Goal: Task Accomplishment & Management: Complete application form

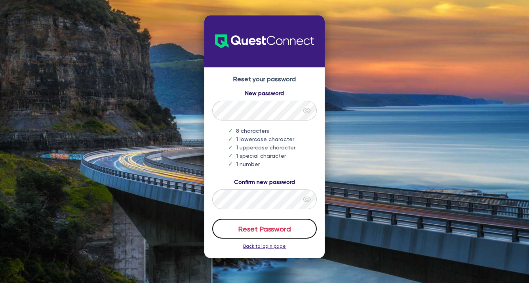
click at [265, 229] on button "Reset Password" at bounding box center [264, 229] width 105 height 20
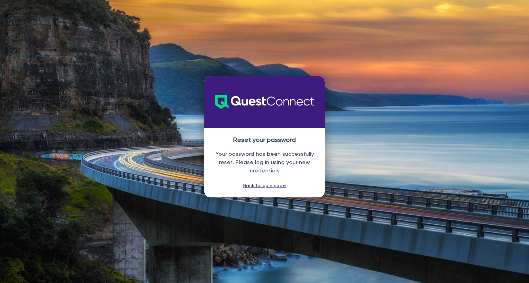
click at [492, 59] on div "Reset your password Your password has been successfully reset. Please log in us…" at bounding box center [264, 141] width 529 height 283
click at [270, 188] on link "Back to login page" at bounding box center [264, 186] width 43 height 6
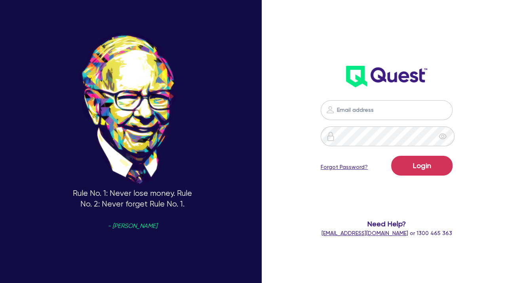
type input "cameron@cefinance.com.au"
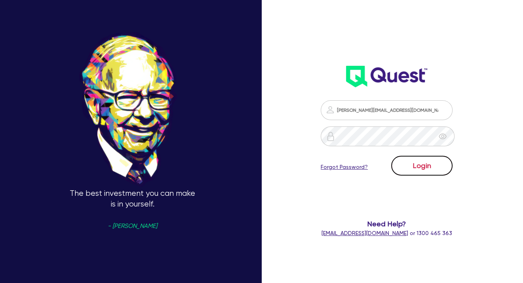
click at [422, 161] on button "Login" at bounding box center [421, 166] width 61 height 20
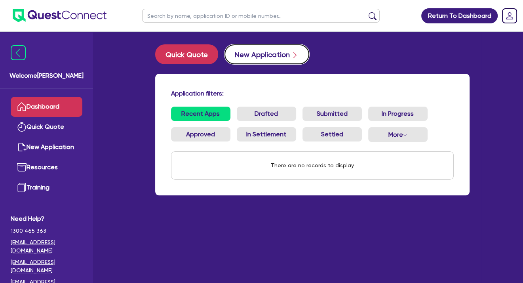
click at [250, 56] on button "New Application" at bounding box center [267, 54] width 85 height 20
select select "Quest Finance - Own Book"
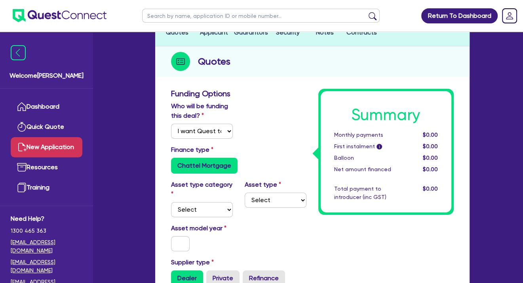
scroll to position [79, 0]
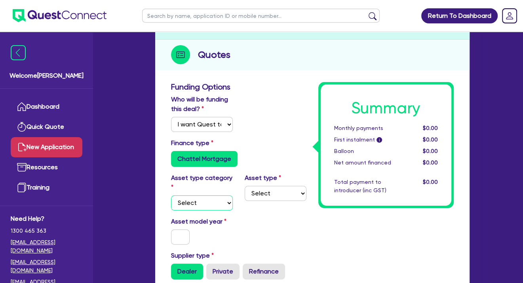
click at [187, 204] on select "Select Cars and light trucks Primary assets Secondary assets Tertiary assets" at bounding box center [202, 202] width 62 height 15
select select "TERTIARY_ASSETS"
click at [171, 195] on select "Select Cars and light trucks Primary assets Secondary assets Tertiary assets" at bounding box center [202, 202] width 62 height 15
click at [269, 194] on select "Select Beauty equipment IT equipment IT software Watercraft Other" at bounding box center [276, 193] width 62 height 15
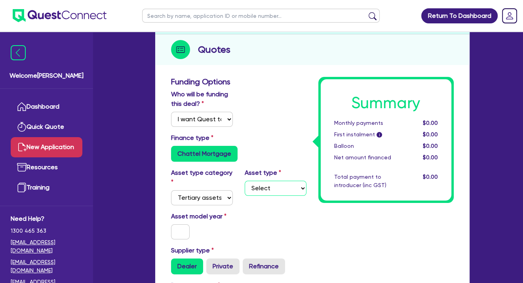
scroll to position [69, 0]
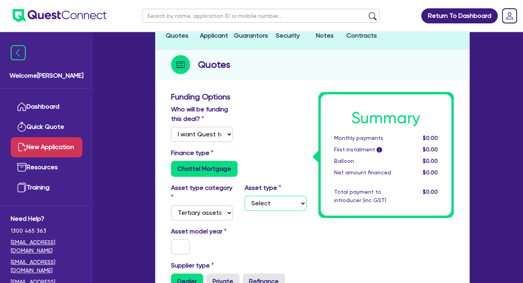
click at [283, 202] on select "Select Beauty equipment IT equipment IT software Watercraft Other" at bounding box center [276, 203] width 62 height 15
select select "IT_EQUIPMENT"
click at [245, 196] on select "Select Beauty equipment IT equipment IT software Watercraft Other" at bounding box center [276, 203] width 62 height 15
click at [182, 246] on input "text" at bounding box center [180, 246] width 19 height 15
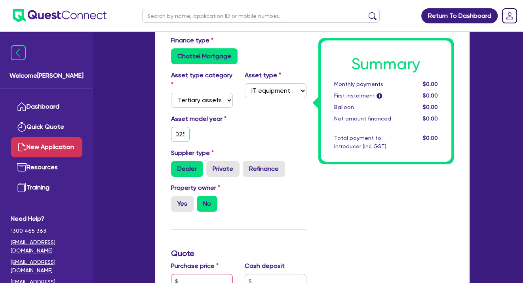
scroll to position [188, 0]
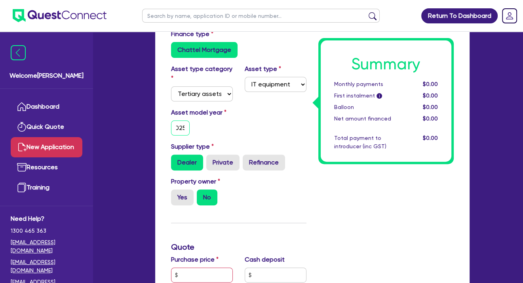
type input "2025"
click at [184, 161] on label "Dealer" at bounding box center [187, 163] width 32 height 16
click at [176, 160] on input "Dealer" at bounding box center [173, 157] width 5 height 5
click at [183, 198] on label "Yes" at bounding box center [182, 197] width 23 height 16
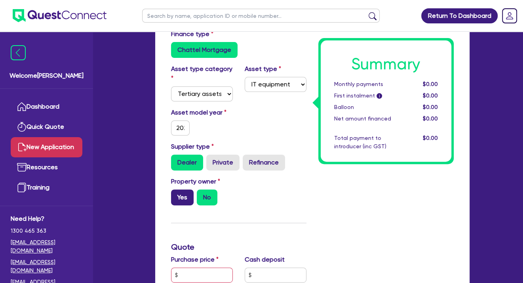
click at [176, 195] on input "Yes" at bounding box center [173, 191] width 5 height 5
radio input "true"
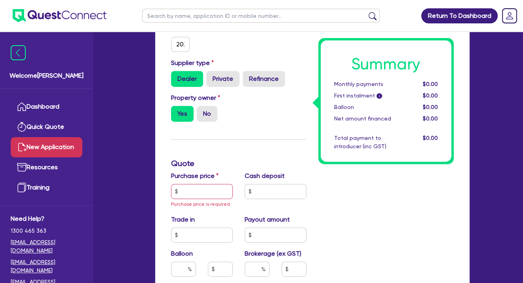
scroll to position [267, 0]
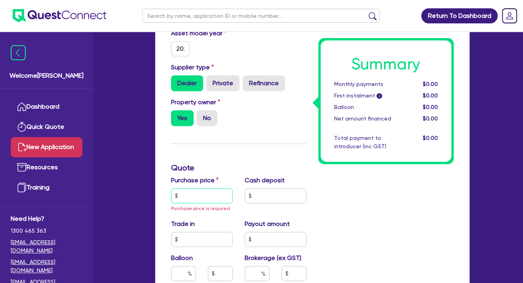
click at [184, 193] on input "text" at bounding box center [202, 195] width 62 height 15
click at [183, 195] on input "text" at bounding box center [202, 195] width 62 height 15
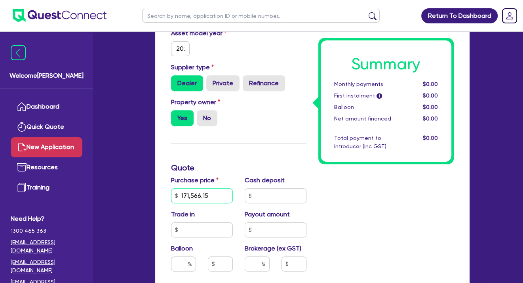
type input "171,566.15"
click at [258, 195] on input "text" at bounding box center [276, 195] width 62 height 15
type input "21,566.12"
click at [195, 230] on input "text" at bounding box center [202, 229] width 62 height 15
type input "0"
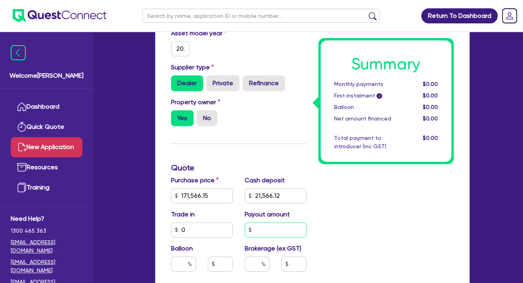
click at [267, 230] on input "text" at bounding box center [276, 229] width 62 height 15
type input "0"
click at [173, 263] on input "text" at bounding box center [183, 263] width 25 height 15
type input "0"
click at [255, 263] on input "text" at bounding box center [257, 263] width 25 height 15
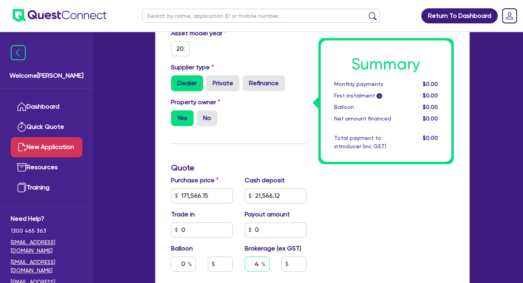
type input "4"
click at [357, 231] on div "Summary Monthly payments $0.00 First instalment i $0.00 Balloon $0.00 Net amoun…" at bounding box center [386, 185] width 147 height 582
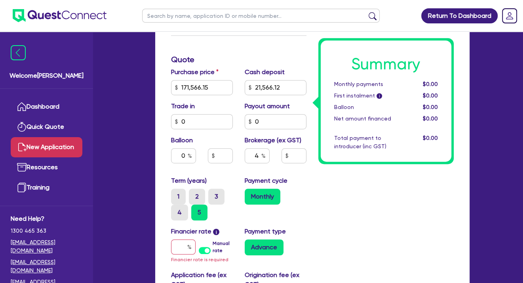
scroll to position [376, 0]
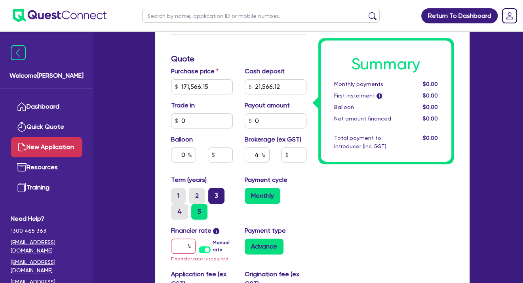
click at [213, 193] on label "3" at bounding box center [216, 196] width 16 height 16
click at [213, 193] on input "3" at bounding box center [210, 190] width 5 height 5
radio input "true"
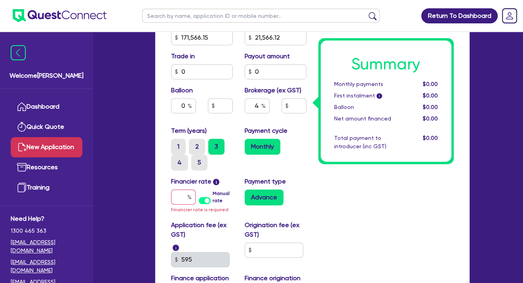
scroll to position [426, 0]
click at [213, 198] on label "Manual rate" at bounding box center [223, 196] width 20 height 14
click at [0, 0] on input "Manual rate" at bounding box center [0, 0] width 0 height 0
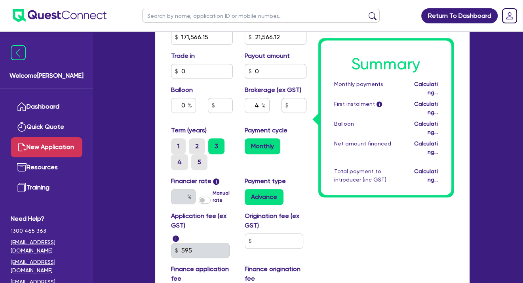
type input "6,000"
type input "17.95"
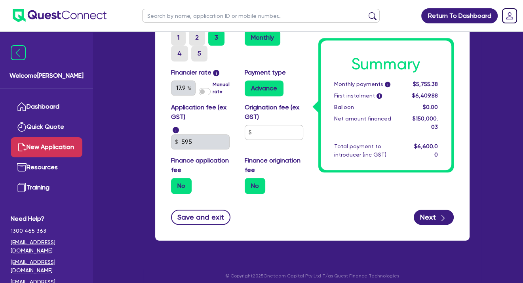
scroll to position [535, 0]
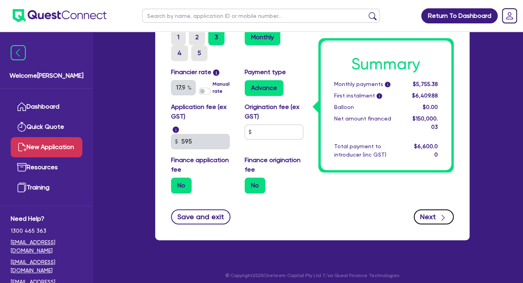
click at [426, 217] on button "Next" at bounding box center [434, 216] width 40 height 15
type input "6,000"
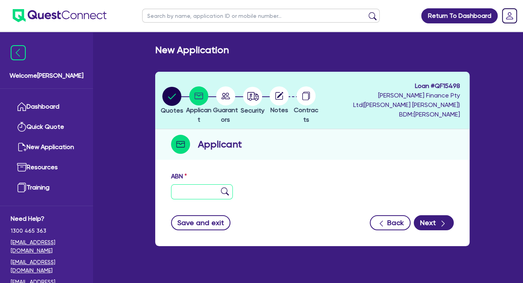
click at [181, 193] on input "text" at bounding box center [202, 191] width 62 height 15
click at [179, 189] on input "text" at bounding box center [202, 191] width 62 height 15
paste input "15 980 531 358"
type input "15 980 531 358"
click at [224, 190] on img at bounding box center [225, 191] width 8 height 8
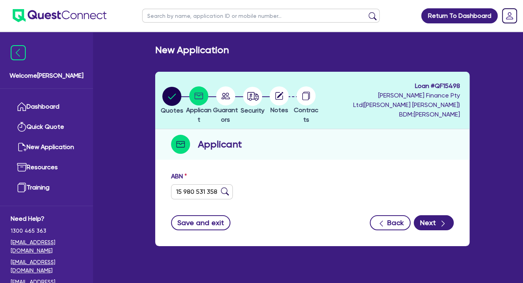
type input "The Trustee for AMH Services Trust"
select select "TRUST"
type input "15/10/2018"
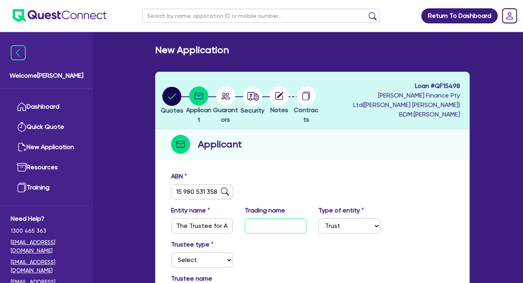
click at [262, 228] on input "text" at bounding box center [276, 225] width 62 height 15
type input "Golds Gym Camden"
click at [195, 259] on select "Select Individual Company" at bounding box center [202, 259] width 62 height 15
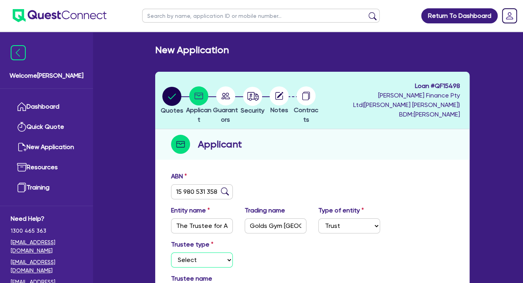
select select "COMPANY"
click at [171, 252] on select "Select Individual Company" at bounding box center [202, 259] width 62 height 15
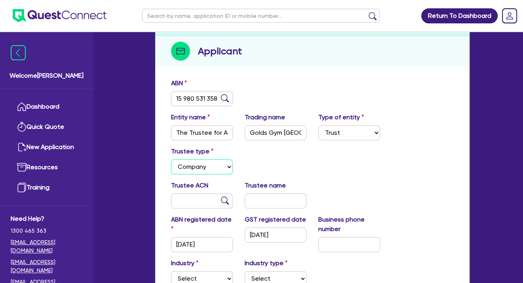
scroll to position [89, 0]
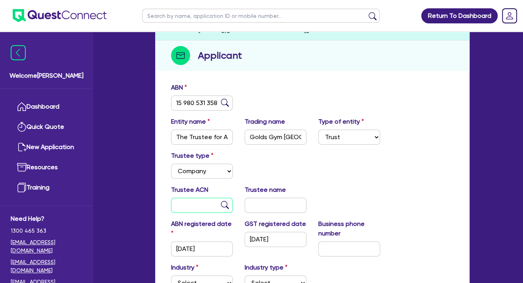
click at [188, 207] on input "text" at bounding box center [202, 205] width 62 height 15
click at [180, 205] on input "text" at bounding box center [202, 205] width 62 height 15
paste input "615 507 330"
type input "615 507 330"
click at [259, 204] on input "text" at bounding box center [276, 205] width 62 height 15
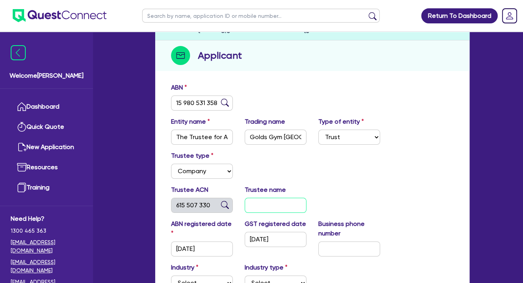
type input "AMH MANAGEMENT PTY LTD"
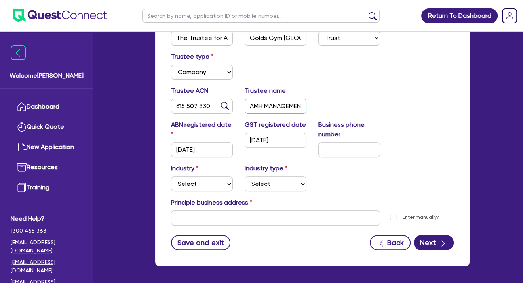
scroll to position [188, 0]
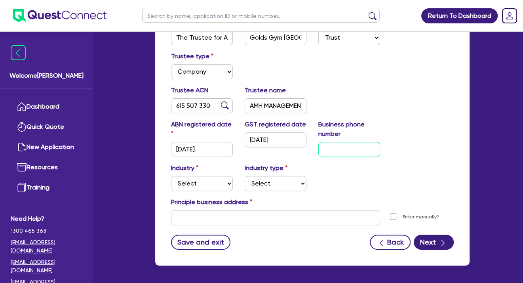
click at [337, 151] on input "text" at bounding box center [350, 149] width 62 height 15
paste input "04 2361 0573"
type input "04 2361 0573"
click at [197, 184] on select "Select Accomodation & Food Services Administrative & Support Services Agricultu…" at bounding box center [202, 183] width 62 height 15
select select "ARTS_RECREATION"
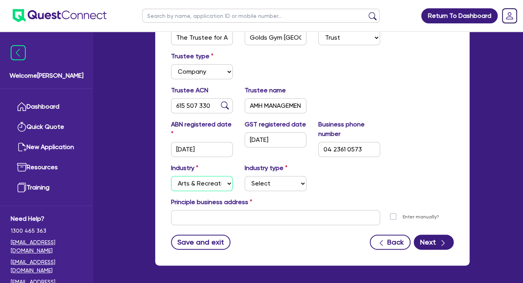
click at [171, 176] on select "Select Accomodation & Food Services Administrative & Support Services Agricultu…" at bounding box center [202, 183] width 62 height 15
click at [271, 185] on select "Select Artists Musicians Writers Performers Venue Operators Sports Venue Gyms S…" at bounding box center [276, 183] width 62 height 15
select select "GYMS"
click at [245, 176] on select "Select Artists Musicians Writers Performers Venue Operators Sports Venue Gyms S…" at bounding box center [276, 183] width 62 height 15
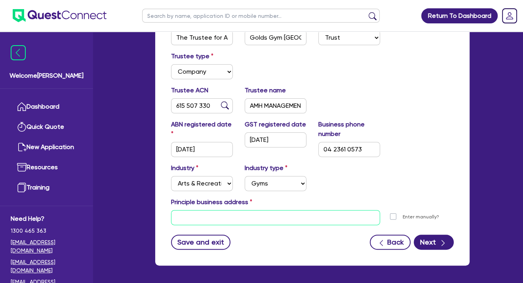
click at [200, 214] on input "text" at bounding box center [275, 217] width 209 height 15
click at [184, 218] on input "text" at bounding box center [275, 217] width 209 height 15
paste input "2 Ironbark Avenue, CAMDEN NSW 2570"
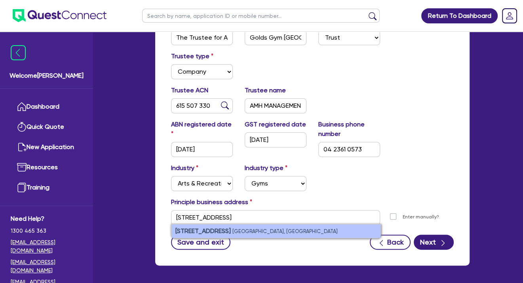
click at [249, 227] on li "2 Ironbark Avenue Camden NSW 2570, Australia" at bounding box center [276, 230] width 209 height 13
type input "2 Ironbark Ave Camden NSW 2570"
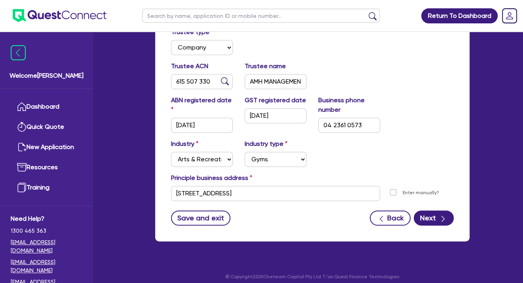
scroll to position [209, 0]
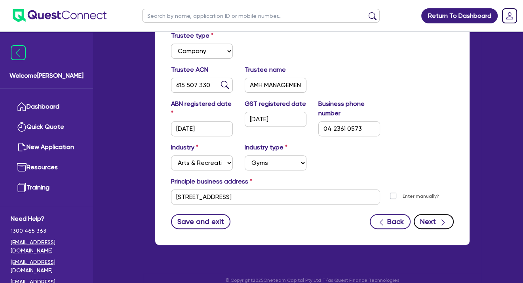
click at [429, 220] on button "Next" at bounding box center [434, 221] width 40 height 15
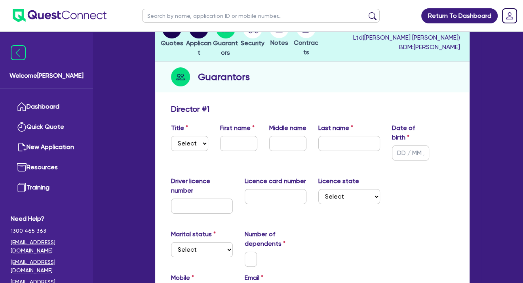
scroll to position [69, 0]
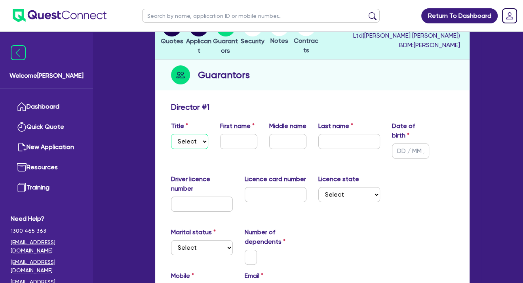
click at [185, 136] on select "Select Mr Mrs Ms Miss Dr" at bounding box center [189, 141] width 37 height 15
select select "MR"
click at [171, 134] on select "Select Mr Mrs Ms Miss Dr" at bounding box center [189, 141] width 37 height 15
click at [227, 143] on input "text" at bounding box center [238, 141] width 37 height 15
paste input "Amine"
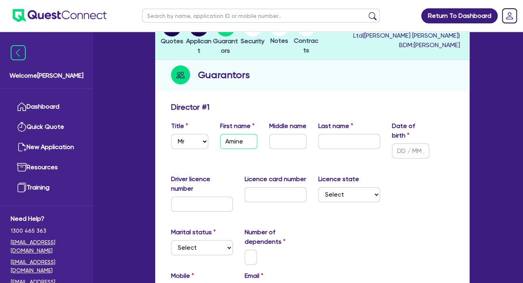
type input "Amine"
click at [280, 149] on input "text" at bounding box center [287, 141] width 37 height 15
paste input "Abi"
type input "Abi"
click at [345, 143] on input "text" at bounding box center [350, 141] width 62 height 15
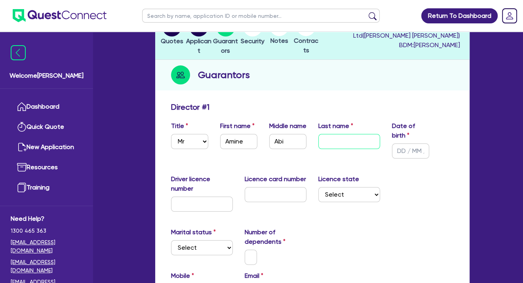
click at [343, 141] on input "text" at bounding box center [350, 141] width 62 height 15
paste input "Salloum"
type input "Salloum"
click at [403, 150] on input "text" at bounding box center [410, 150] width 37 height 15
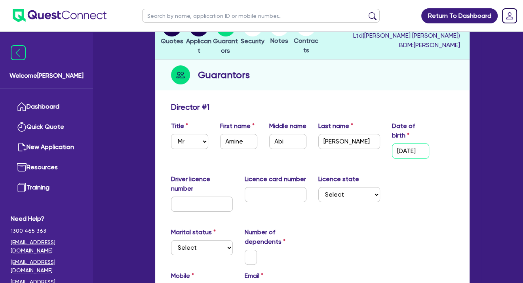
type input "13/06/1984"
click at [189, 202] on input "text" at bounding box center [202, 204] width 62 height 15
click at [179, 206] on input "text" at bounding box center [202, 204] width 62 height 15
paste input "14834902"
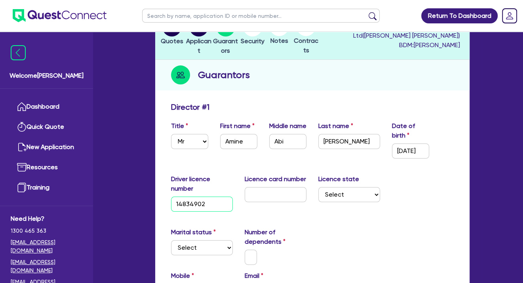
type input "14834902"
click at [263, 197] on input "text" at bounding box center [276, 194] width 62 height 15
paste input "2054139432"
type input "2054139432"
click at [373, 195] on select "Select NSW VIC QLD TAS ACT SA NT WA" at bounding box center [350, 194] width 62 height 15
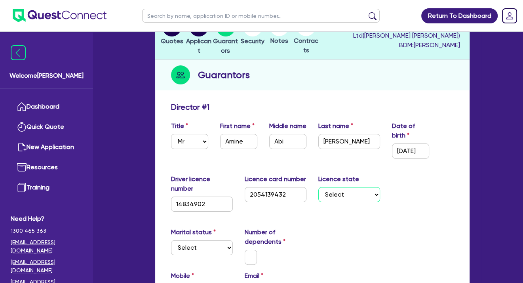
select select "NSW"
click at [319, 187] on select "Select NSW VIC QLD TAS ACT SA NT WA" at bounding box center [350, 194] width 62 height 15
click at [199, 245] on select "Select Single Married De Facto / Partner" at bounding box center [202, 247] width 62 height 15
select select "MARRIED"
click at [171, 240] on select "Select Single Married De Facto / Partner" at bounding box center [202, 247] width 62 height 15
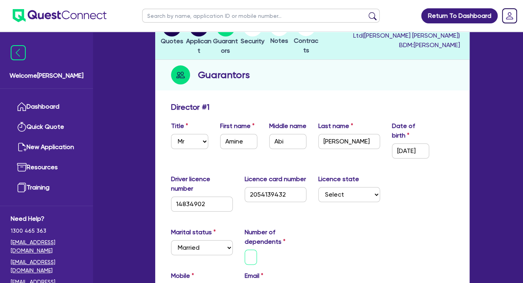
click at [248, 257] on input "text" at bounding box center [251, 257] width 13 height 15
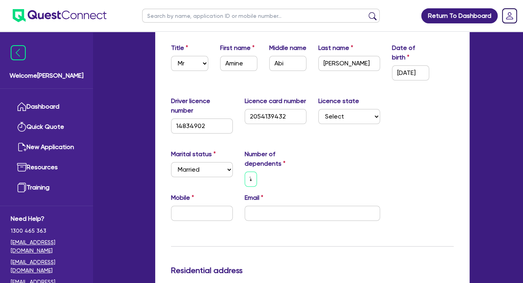
scroll to position [149, 0]
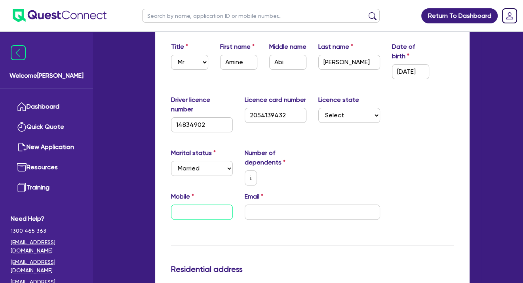
click at [174, 207] on input "text" at bounding box center [202, 211] width 62 height 15
click at [173, 210] on input "text" at bounding box center [202, 211] width 62 height 15
paste input "0423 610 573"
type input "4"
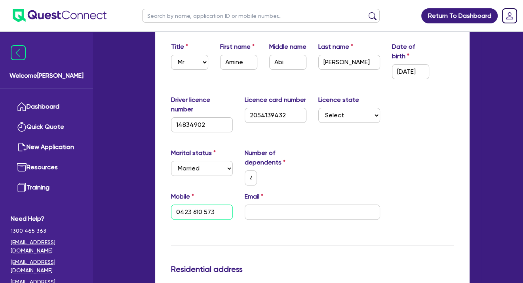
type input "0423 610 573"
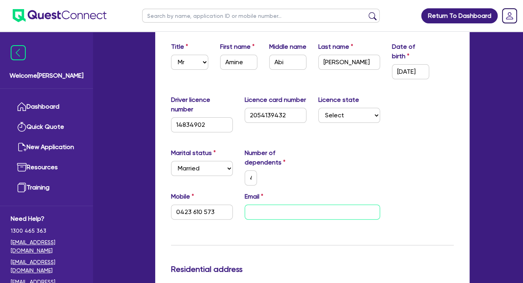
click at [263, 214] on input "email" at bounding box center [313, 211] width 136 height 15
paste input "amin.salloum@goldsgym.com.au"
type input "4"
type input "0423 610 573"
type input "amin.salloum@goldsgym.com.au"
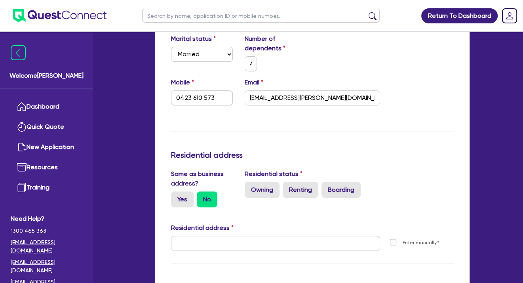
scroll to position [267, 0]
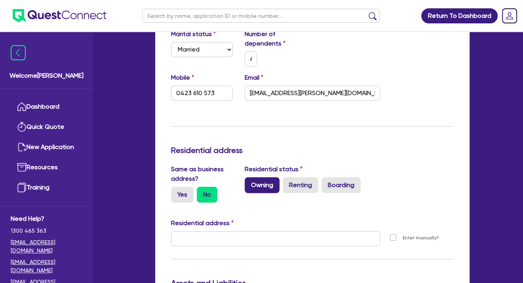
click at [268, 185] on label "Owning" at bounding box center [262, 185] width 35 height 16
click at [250, 182] on input "Owning" at bounding box center [247, 179] width 5 height 5
radio input "true"
type input "4"
type input "0423 610 573"
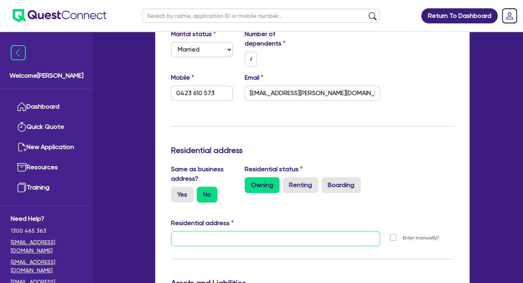
click at [197, 238] on input "text" at bounding box center [275, 238] width 209 height 15
paste input "167 Marco Avenue, PANANIA NSW 2213"
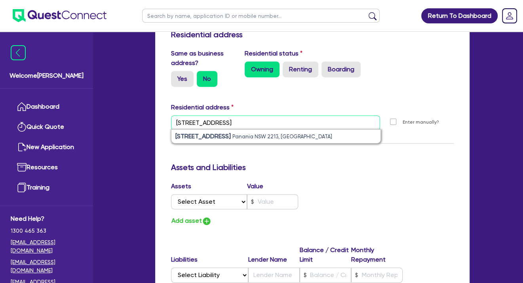
scroll to position [386, 0]
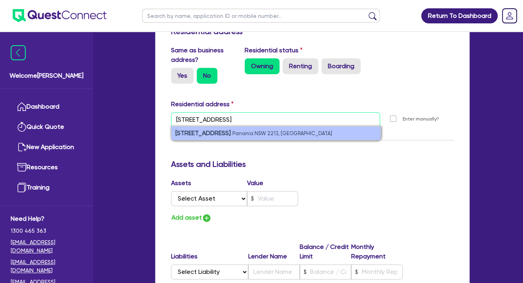
type input "167 Marco Avenue, PANANIA NSW 2213"
click at [256, 130] on small "Panania NSW 2213, Australia" at bounding box center [283, 133] width 100 height 6
type input "4"
type input "0423 610 573"
type input "167 Marco Ave Panania NSW 2213"
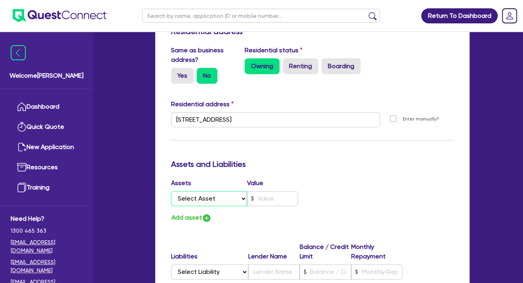
click at [200, 198] on select "Select Asset Cash Property Investment property Vehicle Truck Trailer Equipment …" at bounding box center [209, 198] width 76 height 15
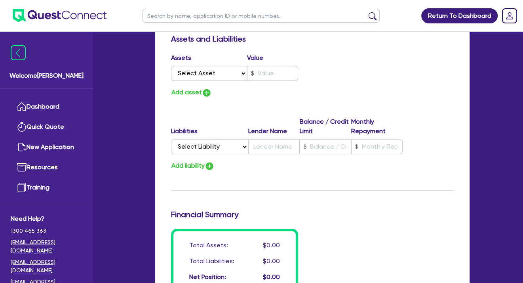
scroll to position [515, 0]
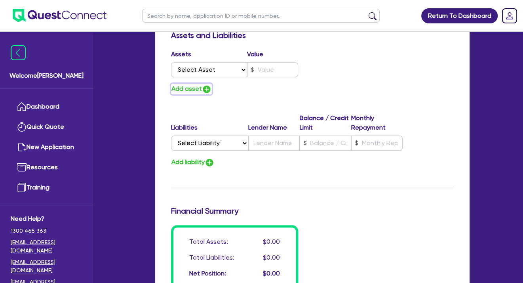
click at [208, 90] on img "button" at bounding box center [207, 89] width 10 height 10
type input "4"
type input "0423 610 573"
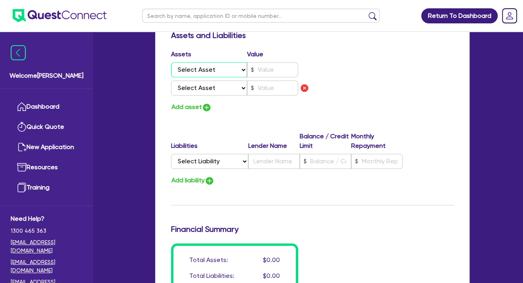
click at [242, 69] on select "Select Asset Cash Property Investment property Vehicle Truck Trailer Equipment …" at bounding box center [209, 69] width 76 height 15
select select "PROPERTY"
click at [171, 62] on select "Select Asset Cash Property Investment property Vehicle Truck Trailer Equipment …" at bounding box center [209, 69] width 76 height 15
type input "4"
type input "0423 610 573"
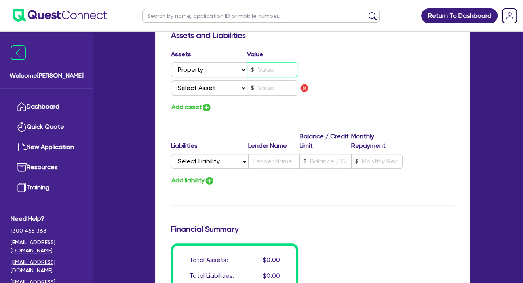
click at [265, 70] on input "text" at bounding box center [272, 69] width 51 height 15
type input "4"
type input "0423 610 573"
type input "2"
type input "4"
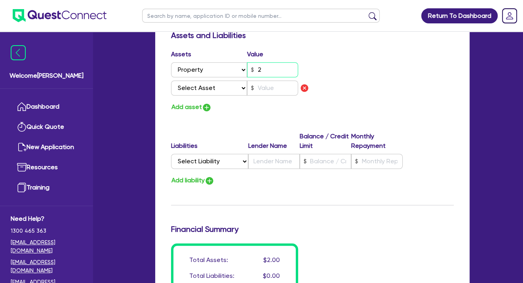
type input "0423 610 573"
type input "24"
type input "4"
type input "0423 610 573"
type input "240"
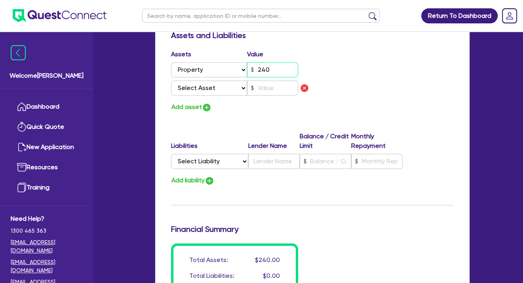
type input "4"
type input "0423 610 573"
type input "2,400"
type input "4"
type input "0423 610 573"
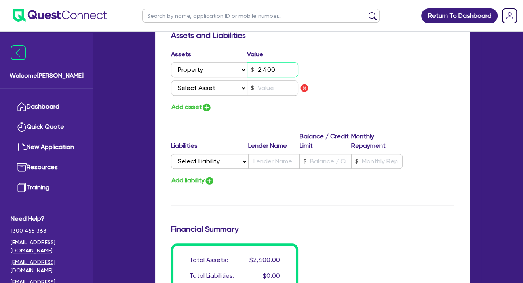
type input "24,000"
type input "4"
type input "0423 610 573"
type input "240,000"
type input "4"
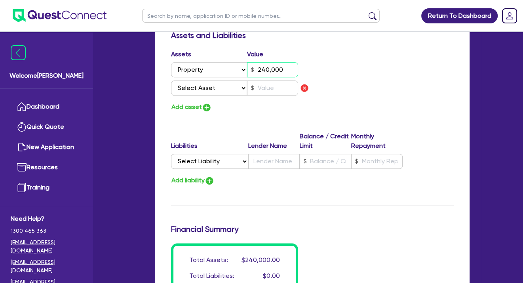
type input "0423 610 573"
type input "2,400,000"
click at [244, 89] on select "Select Asset Cash Property Investment property Vehicle Truck Trailer Equipment …" at bounding box center [209, 87] width 76 height 15
select select "CASH"
click at [171, 80] on select "Select Asset Cash Property Investment property Vehicle Truck Trailer Equipment …" at bounding box center [209, 87] width 76 height 15
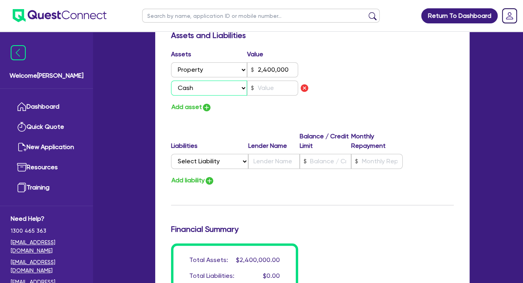
type input "4"
type input "0423 610 573"
type input "2,400,000"
click at [268, 86] on input "text" at bounding box center [272, 87] width 51 height 15
type input "4"
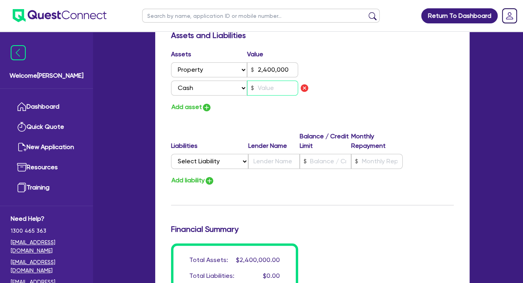
type input "0423 610 573"
type input "2,400,000"
type input "5"
type input "4"
type input "0423 610 573"
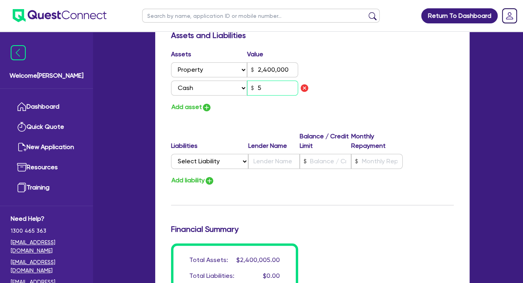
type input "2,400,000"
type input "50"
type input "4"
type input "0423 610 573"
type input "2,400,000"
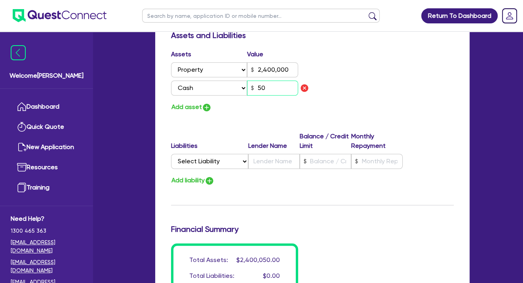
type input "500"
type input "4"
type input "0423 610 573"
type input "2,400,000"
type input "5,000"
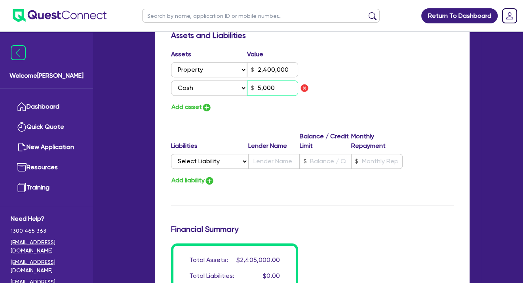
type input "4"
type input "0423 610 573"
type input "2,400,000"
type input "50,000"
click at [245, 161] on select "Select Liability Credit card Mortgage Investment property loan Vehicle loan Tru…" at bounding box center [209, 161] width 77 height 15
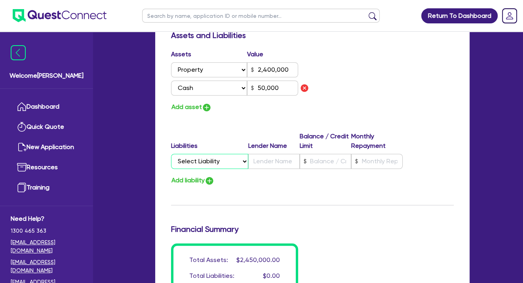
select select "INVESTMENT_PROPERTY_LOAN"
click at [171, 154] on select "Select Liability Credit card Mortgage Investment property loan Vehicle loan Tru…" at bounding box center [209, 161] width 77 height 15
type input "4"
type input "0423 610 573"
type input "2,400,000"
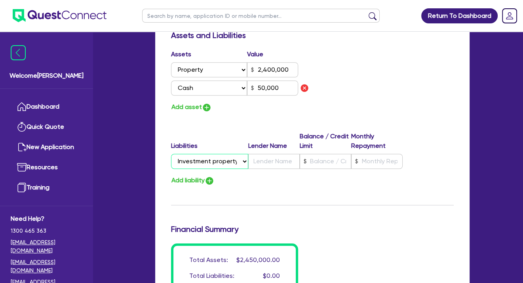
type input "50,000"
click at [267, 162] on input "text" at bounding box center [274, 161] width 52 height 15
click at [242, 160] on select "Select Liability Credit card Mortgage Investment property loan Vehicle loan Tru…" at bounding box center [209, 161] width 77 height 15
select select "MORTGAGE"
click at [171, 154] on select "Select Liability Credit card Mortgage Investment property loan Vehicle loan Tru…" at bounding box center [209, 161] width 77 height 15
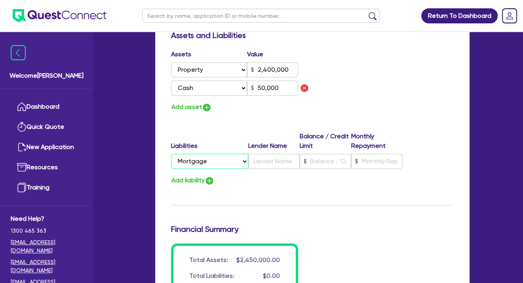
type input "4"
type input "0423 610 573"
type input "2,400,000"
type input "50,000"
click at [268, 165] on input "text" at bounding box center [274, 161] width 52 height 15
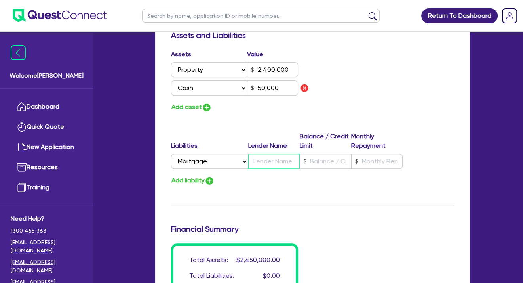
type input "4"
type input "0423 610 573"
type input "2,400,000"
type input "A"
type input "50,000"
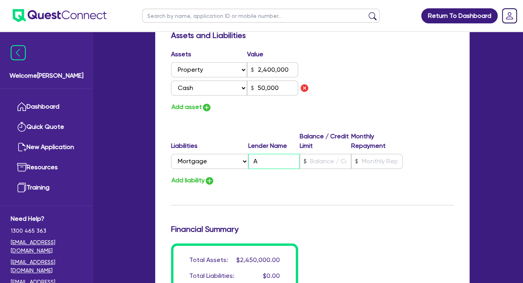
type input "4"
type input "0423 610 573"
type input "2,400,000"
type input "AG"
type input "50,000"
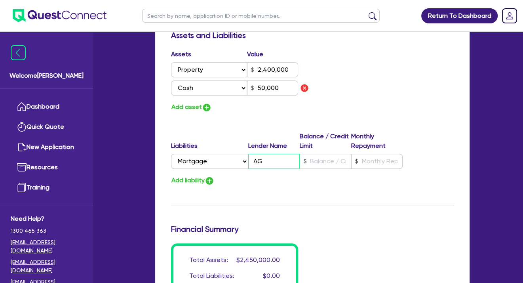
type input "4"
type input "0423 610 573"
type input "2,400,000"
type input "A"
type input "50,000"
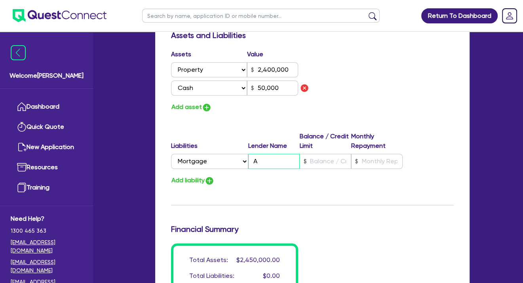
type input "4"
type input "0423 610 573"
type input "2,400,000"
type input "AF"
type input "50,000"
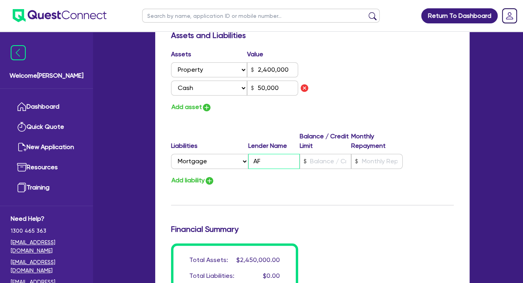
type input "4"
type input "0423 610 573"
type input "2,400,000"
type input "AFG"
type input "50,000"
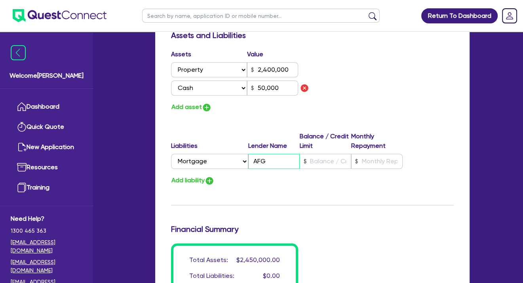
type input "AFG"
click at [313, 164] on input "text" at bounding box center [326, 161] width 52 height 15
type input "4"
type input "0423 610 573"
type input "2,400,000"
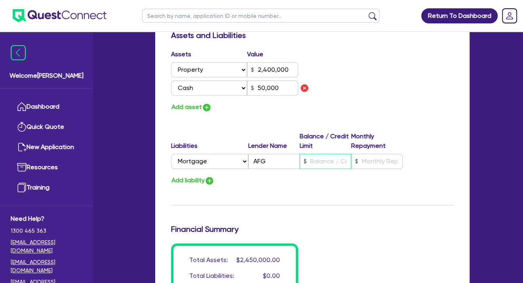
type input "1"
type input "50,000"
type input "4"
type input "0423 610 573"
type input "2,400,000"
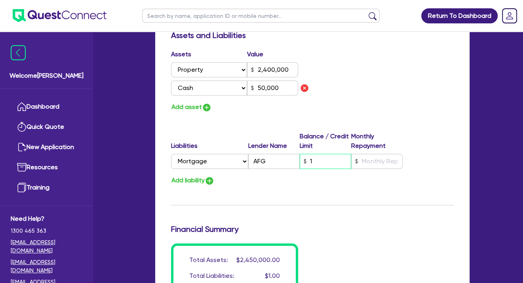
type input "15"
type input "50,000"
type input "4"
type input "0423 610 573"
type input "2,400,000"
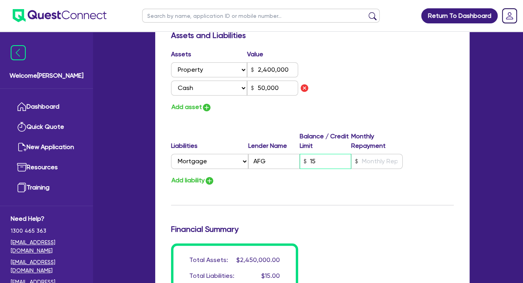
type input "156"
type input "50,000"
type input "4"
type input "0423 610 573"
type input "2,400,000"
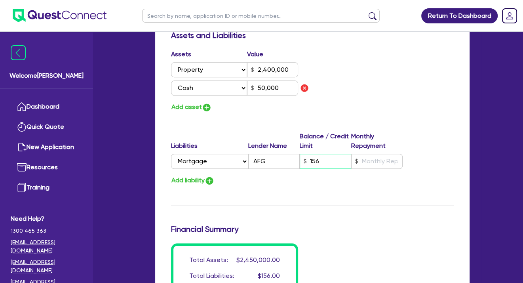
type input "15"
type input "50,000"
type input "4"
type input "0423 610 573"
type input "2,400,000"
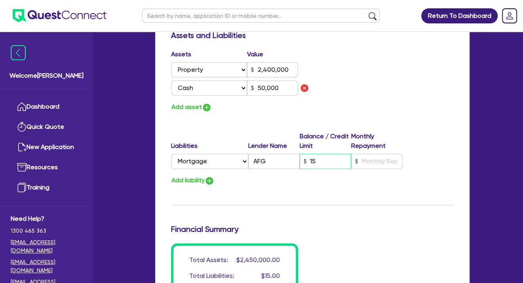
type input "157"
type input "50,000"
type input "4"
type input "0423 610 573"
type input "2,400,000"
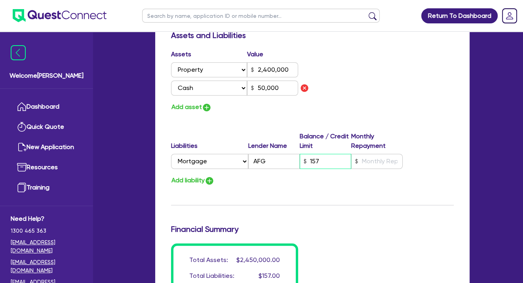
type input "1,576"
type input "50,000"
type input "4"
type input "0423 610 573"
type input "2,400,000"
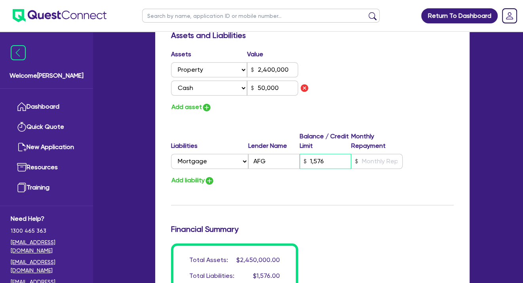
type input "15,760"
type input "50,000"
type input "4"
type input "0423 610 573"
type input "2,400,000"
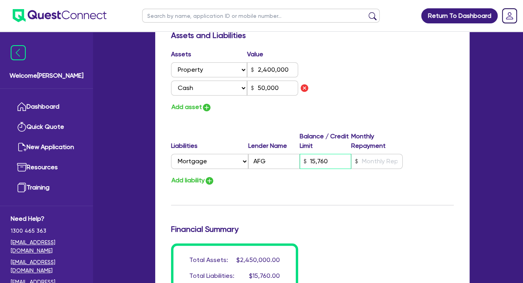
type input "157,600"
type input "50,000"
type input "4"
type input "0423 610 573"
type input "2,400,000"
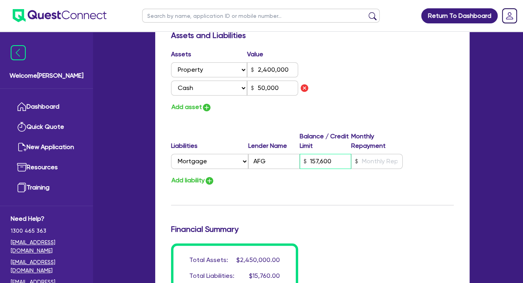
type input "1,576,000"
type input "50,000"
type input "1,576,000"
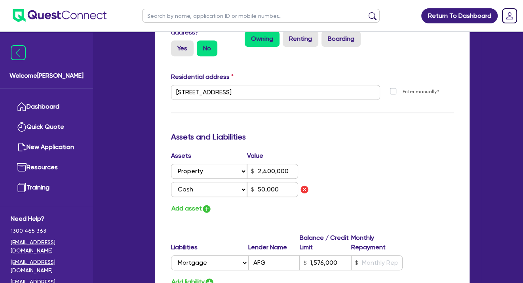
scroll to position [406, 0]
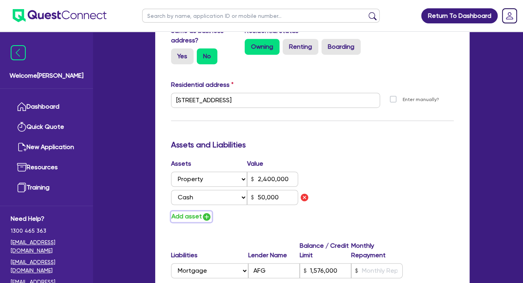
click at [206, 216] on img "button" at bounding box center [207, 217] width 10 height 10
type input "4"
type input "0423 610 573"
type input "2,400,000"
type input "1,576,000"
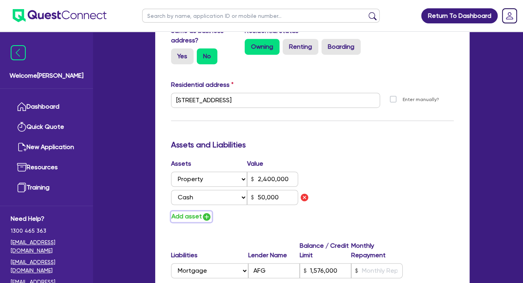
type input "50,000"
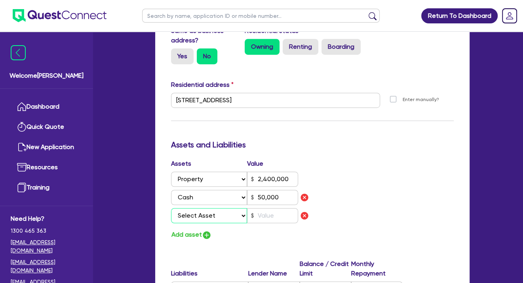
click at [245, 214] on select "Select Asset Cash Property Investment property Vehicle Truck Trailer Equipment …" at bounding box center [209, 215] width 76 height 15
select select "VEHICLE"
click at [171, 208] on select "Select Asset Cash Property Investment property Vehicle Truck Trailer Equipment …" at bounding box center [209, 215] width 76 height 15
type input "4"
type input "0423 610 573"
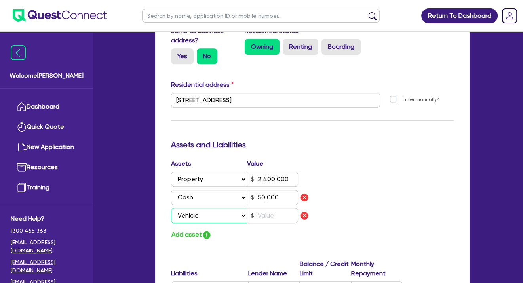
type input "2,400,000"
type input "1,576,000"
type input "50,000"
click at [264, 216] on input "text" at bounding box center [272, 215] width 51 height 15
type input "4"
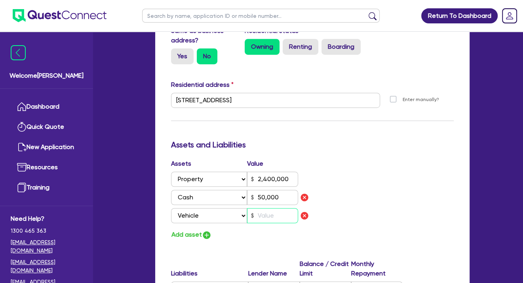
type input "0423 610 573"
type input "2,400,000"
type input "1,576,000"
type input "50,000"
type input "5"
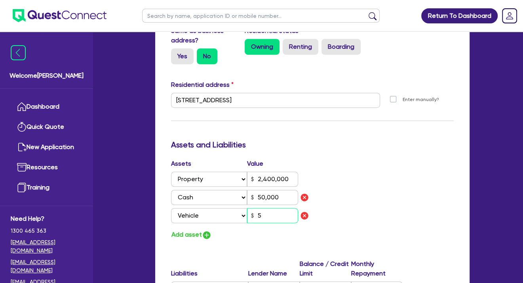
type input "4"
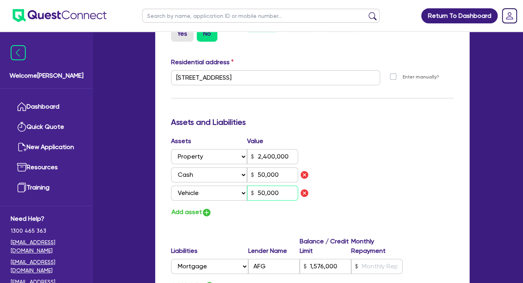
scroll to position [475, 0]
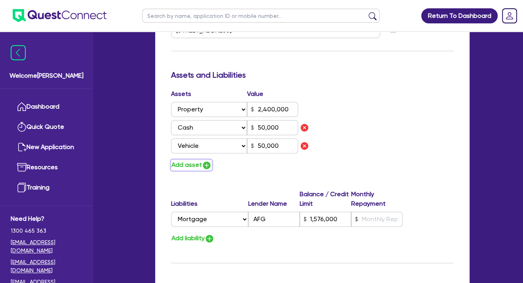
click at [206, 165] on img "button" at bounding box center [207, 165] width 10 height 10
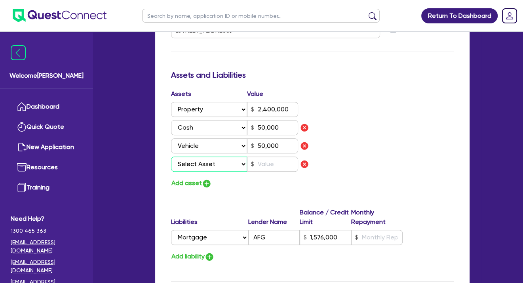
click at [244, 164] on select "Select Asset Cash Property Investment property Vehicle Truck Trailer Equipment …" at bounding box center [209, 164] width 76 height 15
click at [171, 157] on select "Select Asset Cash Property Investment property Vehicle Truck Trailer Equipment …" at bounding box center [209, 164] width 76 height 15
click at [260, 165] on input "text" at bounding box center [272, 164] width 51 height 15
click at [197, 184] on button "Add asset" at bounding box center [191, 183] width 41 height 11
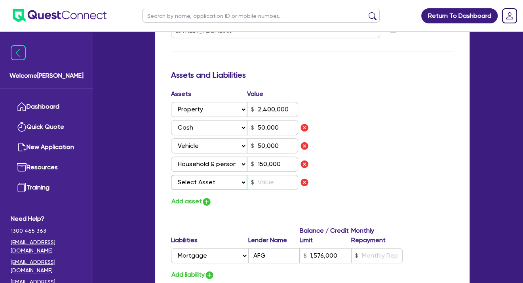
click at [197, 184] on select "Select Asset Cash Property Investment property Vehicle Truck Trailer Equipment …" at bounding box center [209, 182] width 76 height 15
click at [171, 175] on select "Select Asset Cash Property Investment property Vehicle Truck Trailer Equipment …" at bounding box center [209, 182] width 76 height 15
click at [261, 181] on input "text" at bounding box center [272, 182] width 51 height 15
click at [197, 203] on button "Add asset" at bounding box center [191, 201] width 41 height 11
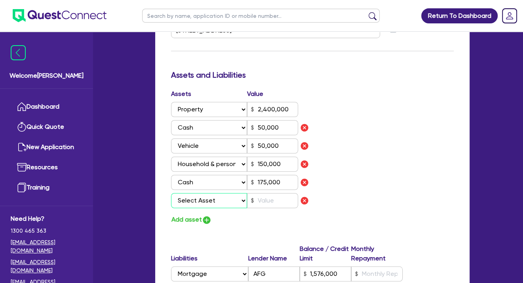
click at [243, 198] on select "Select Asset Cash Property Investment property Vehicle Truck Trailer Equipment …" at bounding box center [209, 200] width 76 height 15
click at [171, 193] on select "Select Asset Cash Property Investment property Vehicle Truck Trailer Equipment …" at bounding box center [209, 200] width 76 height 15
click at [268, 199] on input "text" at bounding box center [272, 200] width 51 height 15
click at [337, 179] on div "Assets Value Select Asset Cash Property Investment property Vehicle Truck Trail…" at bounding box center [312, 157] width 295 height 136
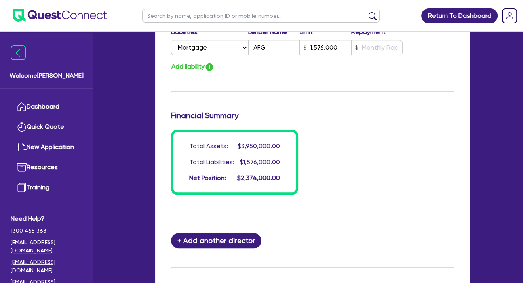
scroll to position [723, 0]
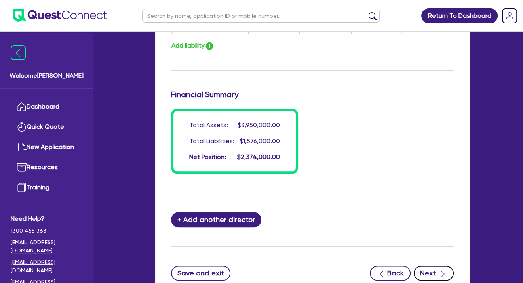
click at [432, 269] on button "Next" at bounding box center [434, 272] width 40 height 15
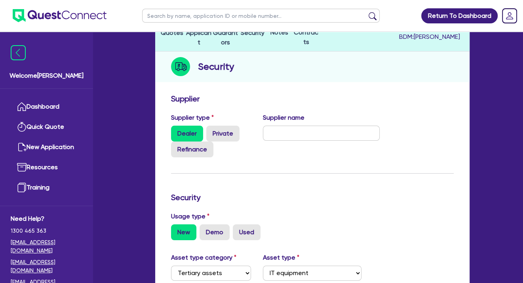
scroll to position [89, 0]
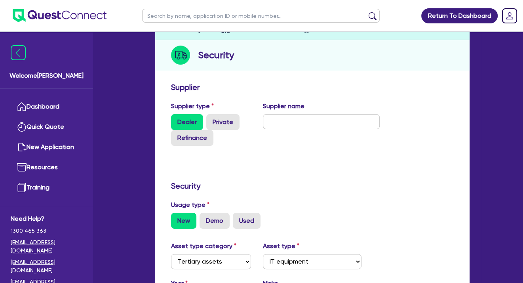
click at [179, 116] on label "Dealer" at bounding box center [187, 122] width 32 height 16
click at [176, 116] on input "Dealer" at bounding box center [173, 116] width 5 height 5
click at [277, 118] on input "text" at bounding box center [321, 121] width 117 height 15
drag, startPoint x: 307, startPoint y: 122, endPoint x: 220, endPoint y: 109, distance: 88.9
click at [220, 109] on div "Supplier type Dealer Private Refinance Supplier name Intellergence" at bounding box center [275, 126] width 221 height 51
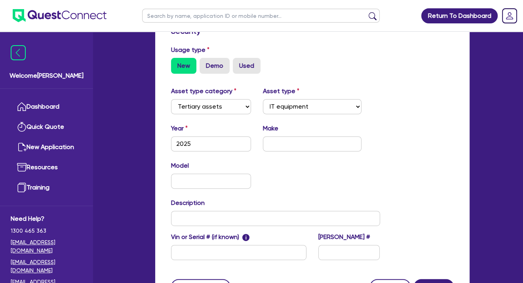
scroll to position [258, 0]
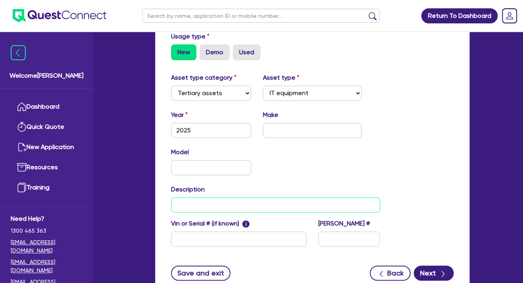
click at [198, 204] on input "text" at bounding box center [275, 204] width 209 height 15
drag, startPoint x: 231, startPoint y: 204, endPoint x: 189, endPoint y: 205, distance: 42.0
click at [189, 205] on input "See Sttachment" at bounding box center [275, 204] width 209 height 15
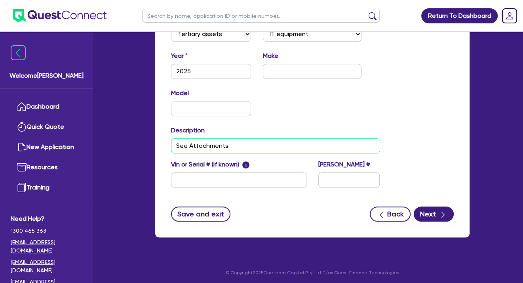
scroll to position [319, 0]
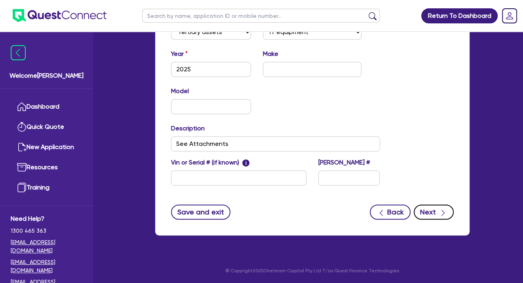
click at [430, 208] on button "Next" at bounding box center [434, 211] width 40 height 15
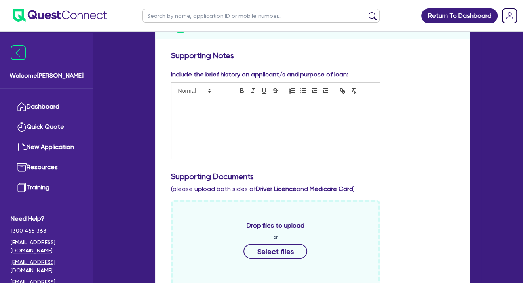
scroll to position [128, 0]
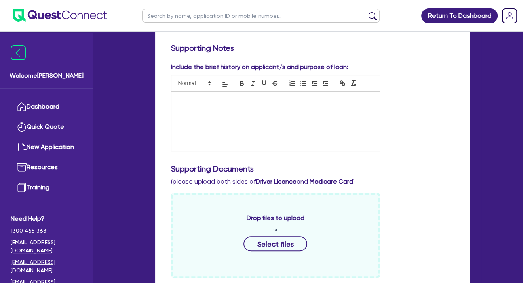
click at [197, 113] on div at bounding box center [276, 121] width 208 height 59
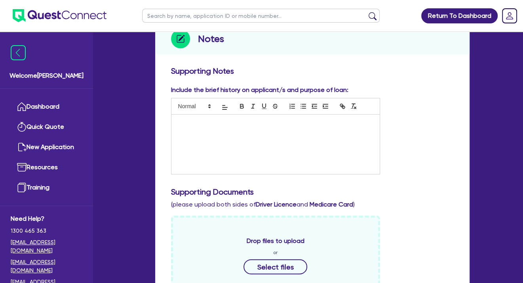
scroll to position [109, 0]
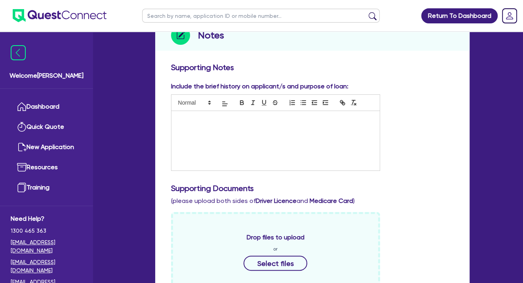
click at [192, 123] on div at bounding box center [276, 140] width 208 height 59
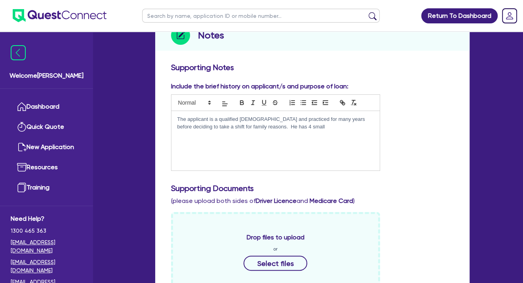
drag, startPoint x: 344, startPoint y: 128, endPoint x: 293, endPoint y: 126, distance: 51.6
click at [293, 126] on p "The applicant is a qualified Pharmacist and practiced for many years before dec…" at bounding box center [276, 123] width 197 height 15
drag, startPoint x: 290, startPoint y: 127, endPoint x: 337, endPoint y: 131, distance: 46.9
click at [337, 131] on div "The applicant is a qualified Pharmacist and practiced for many years before dec…" at bounding box center [276, 140] width 208 height 59
click at [209, 118] on p "The applicant is a qualified Pharmacist and practiced for many years before dec…" at bounding box center [276, 127] width 197 height 22
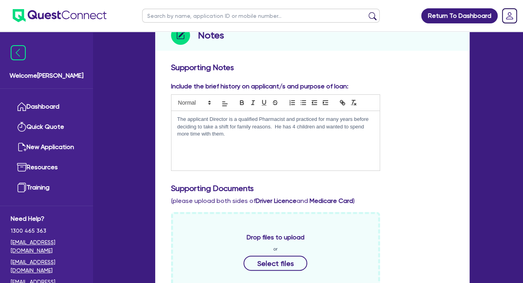
drag, startPoint x: 227, startPoint y: 136, endPoint x: 252, endPoint y: 134, distance: 25.1
click at [227, 136] on p "The applicant Director is a qualified Pharmacist and practiced for many years b…" at bounding box center [276, 127] width 197 height 22
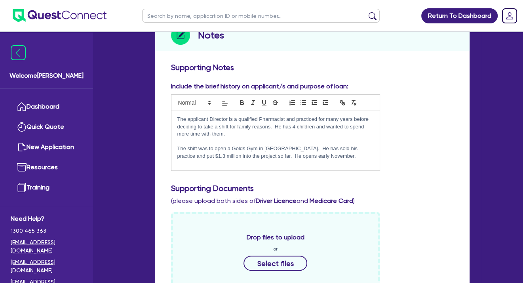
click at [313, 156] on p "The shift was to open a Golds Gym in Camden. He has sold his practice and put $…" at bounding box center [276, 152] width 197 height 15
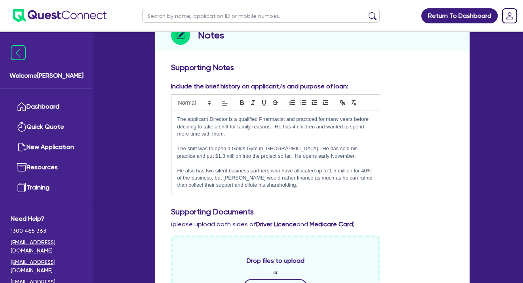
click at [279, 185] on p "He also has two silent business partners who have allocated up to 1.5 million f…" at bounding box center [276, 178] width 197 height 22
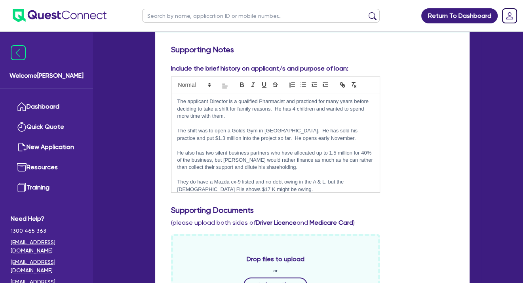
scroll to position [128, 0]
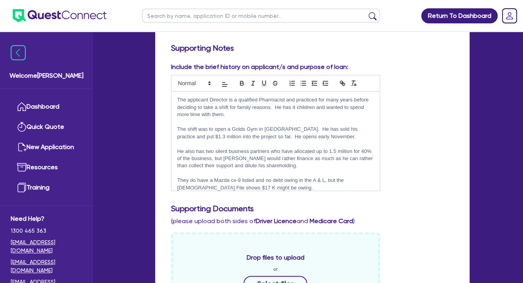
click at [326, 130] on p "The shift was to open a Golds Gym in Camden. He has sold his practice and put $…" at bounding box center [276, 133] width 197 height 15
click at [252, 136] on p "The shift was to open a Golds Gym in Camden. He has sold his Pharmacy and put $…" at bounding box center [276, 133] width 197 height 15
click at [365, 150] on p "He also has two silent business partners who have allocated up to 1.5 million f…" at bounding box center [276, 159] width 197 height 22
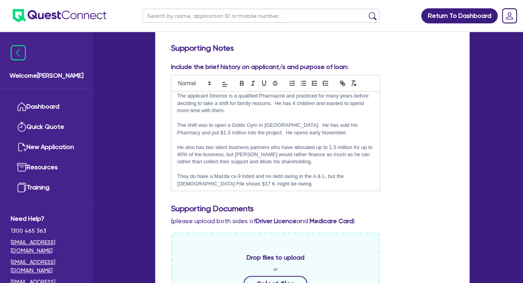
scroll to position [5, 0]
click at [250, 181] on p "They do have a Mazda cx-9 listed and no debt owing in the A & L, but the Veda F…" at bounding box center [276, 179] width 197 height 15
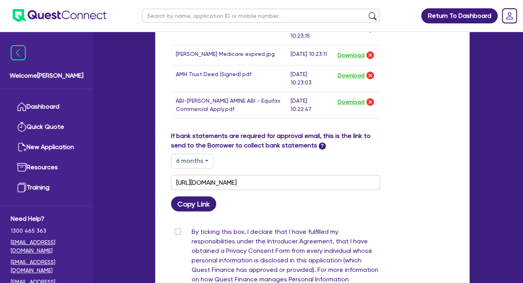
scroll to position [951, 0]
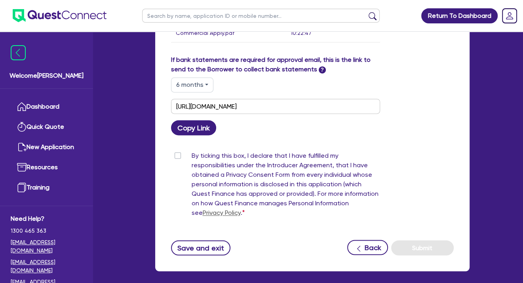
click at [192, 152] on label "By ticking this box, I declare that I have fulfilled my responsibilities under …" at bounding box center [286, 186] width 189 height 70
click at [178, 152] on input "By ticking this box, I declare that I have fulfilled my responsibilities under …" at bounding box center [174, 155] width 6 height 8
click at [417, 247] on button "Submit" at bounding box center [422, 247] width 63 height 15
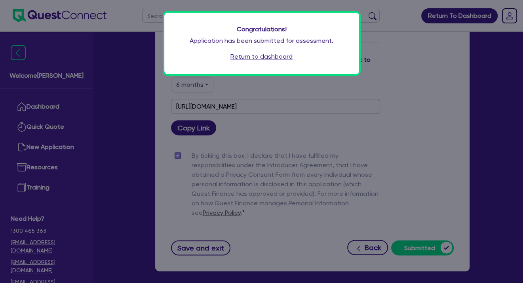
click at [285, 121] on div "Congratulations! Application has been submitted for assessment. Return to dashb…" at bounding box center [261, 141] width 523 height 283
click at [264, 57] on link "Return to dashboard" at bounding box center [262, 57] width 62 height 10
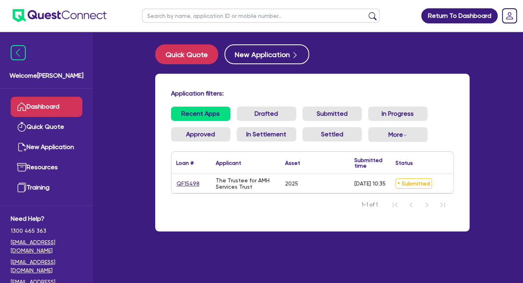
click at [328, 185] on div "2025" at bounding box center [315, 183] width 69 height 19
